Goal: Navigation & Orientation: Find specific page/section

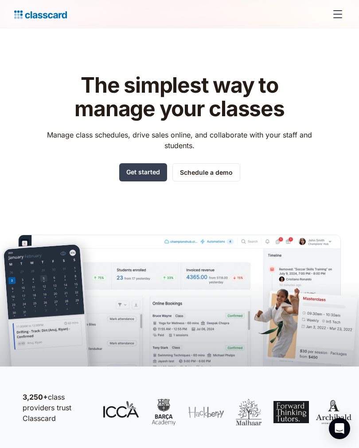
click at [337, 11] on div "menu" at bounding box center [337, 14] width 21 height 21
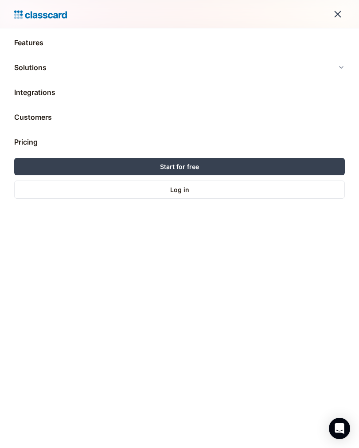
click at [197, 190] on link "Log in" at bounding box center [179, 190] width 331 height 18
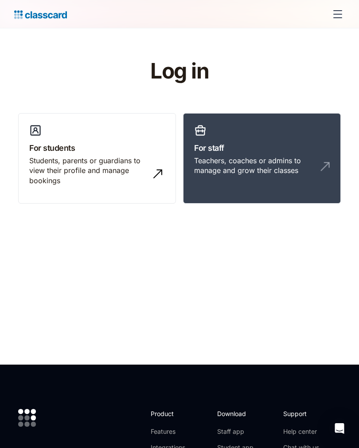
click at [278, 150] on h3 "For staff" at bounding box center [262, 148] width 136 height 12
